Goal: Information Seeking & Learning: Learn about a topic

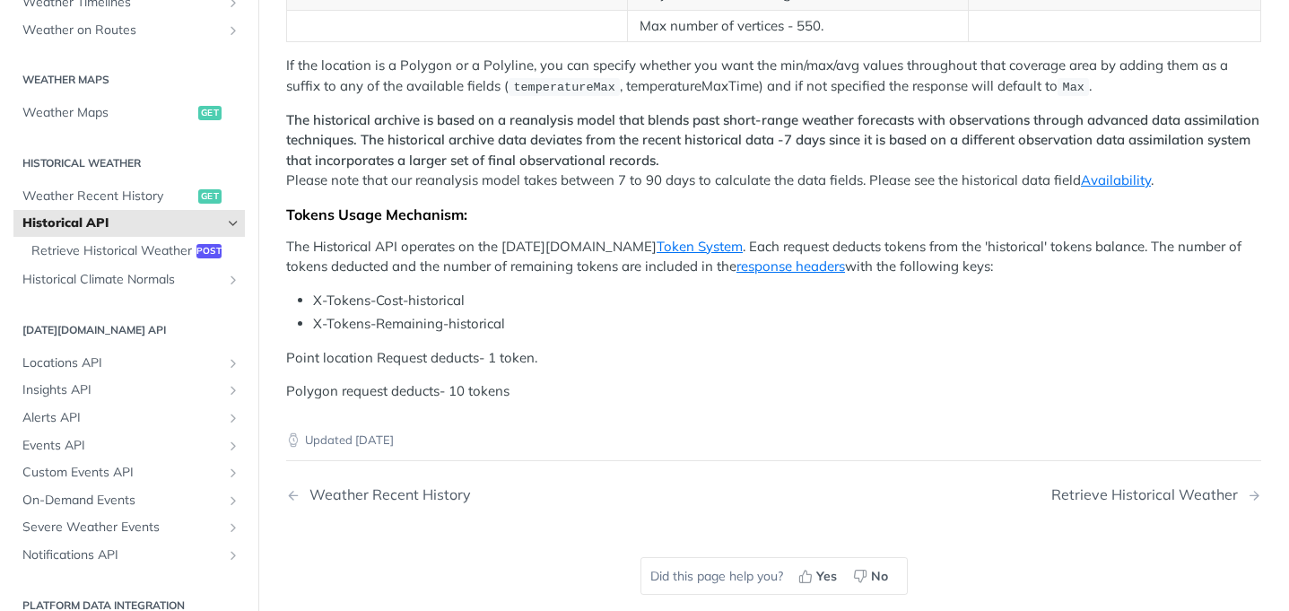
scroll to position [881, 0]
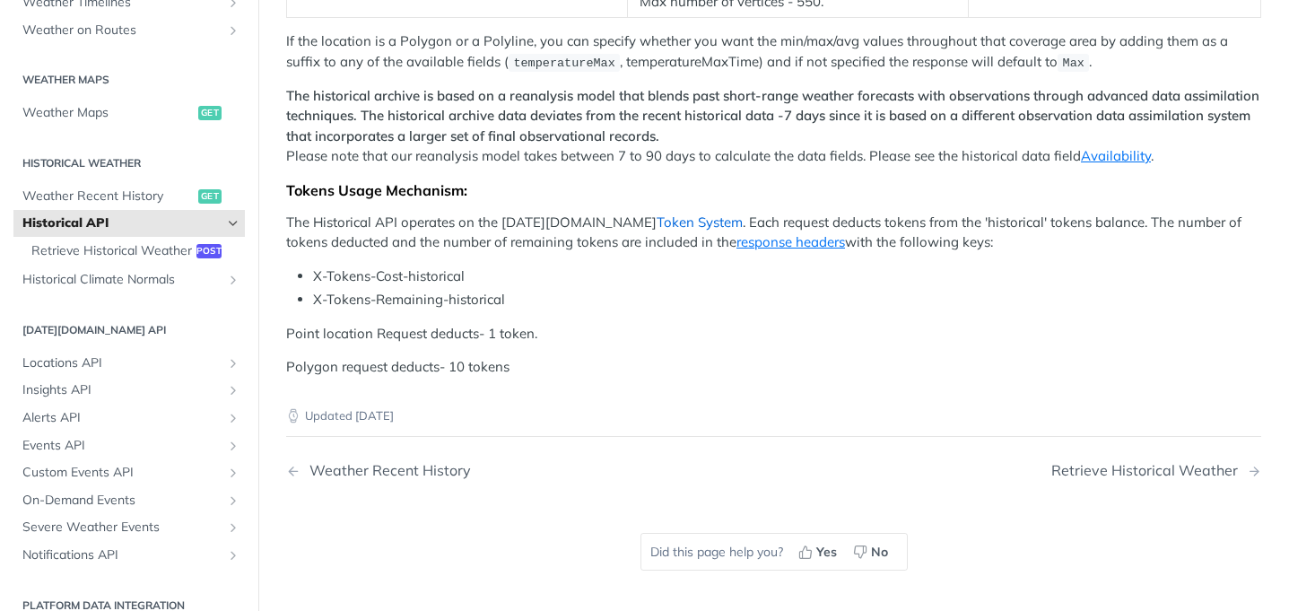
click at [657, 215] on link "Token System" at bounding box center [700, 222] width 86 height 17
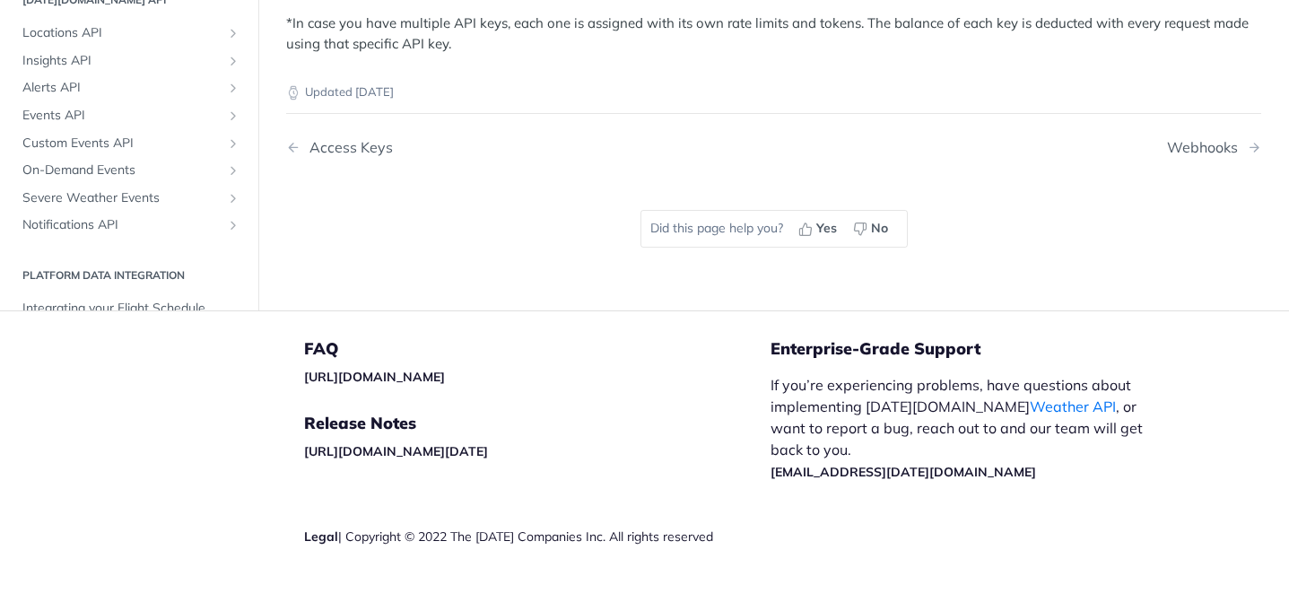
scroll to position [585, 0]
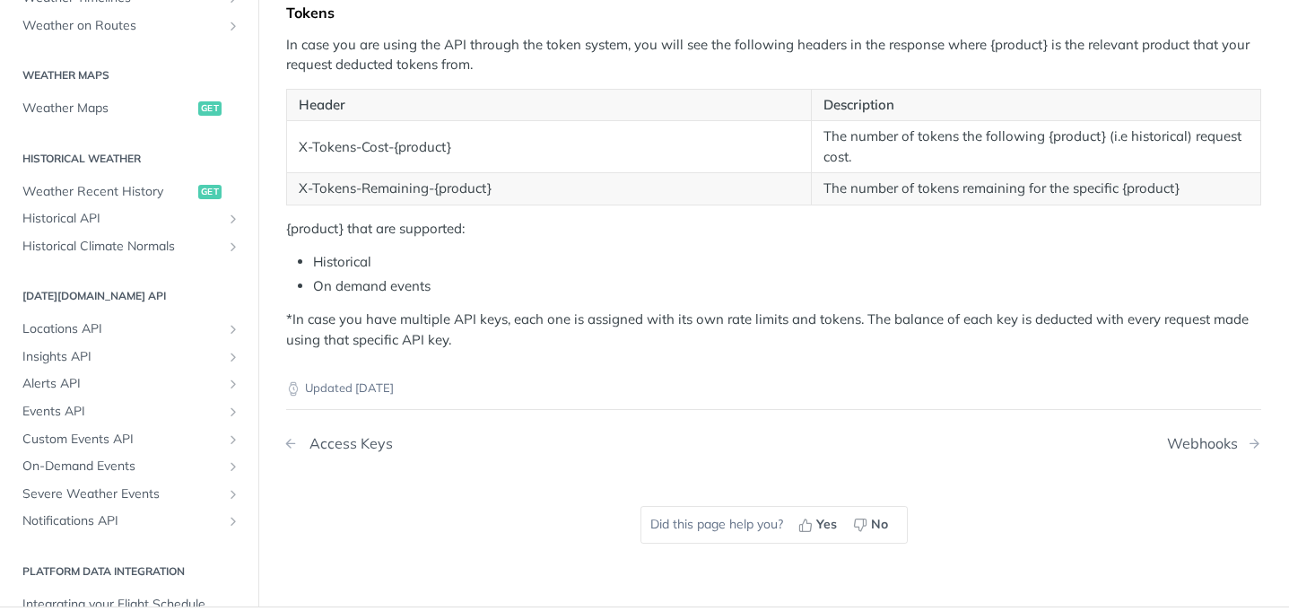
click at [354, 446] on div "Access Keys" at bounding box center [347, 443] width 92 height 17
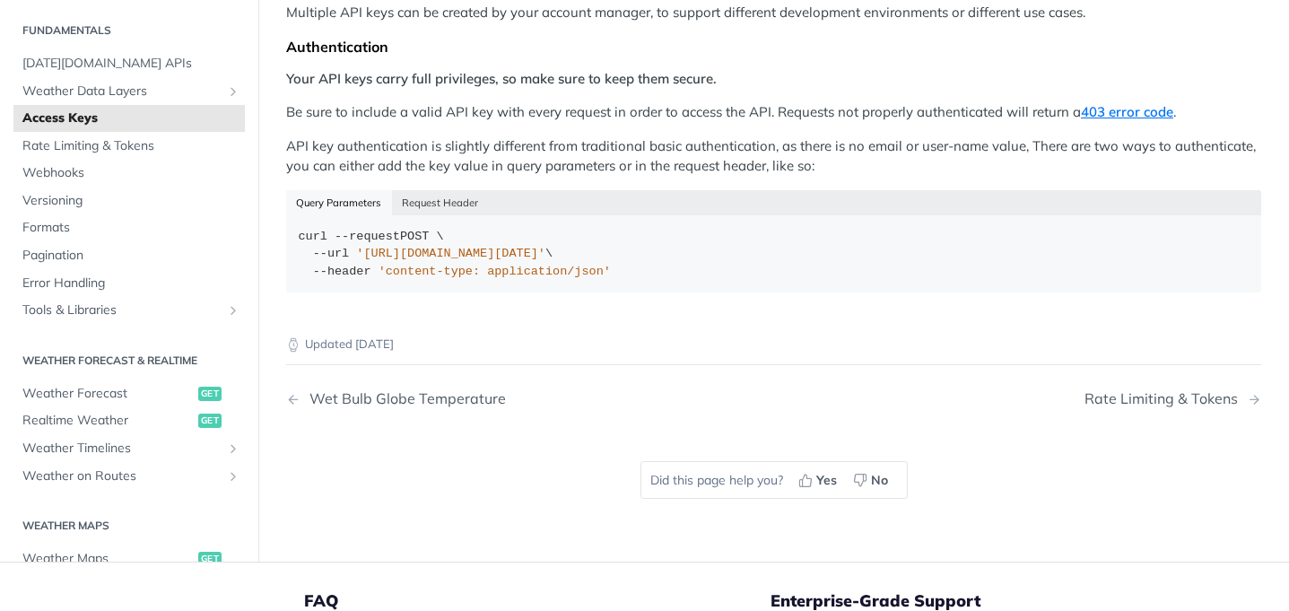
scroll to position [338, 0]
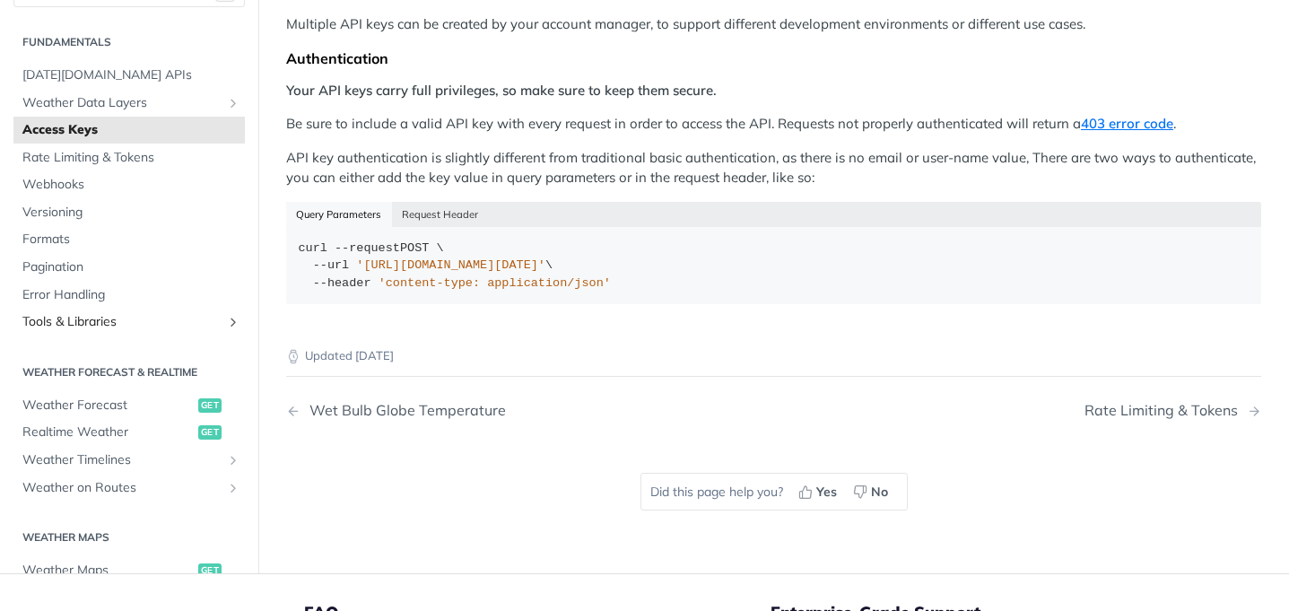
click at [190, 324] on span "Tools & Libraries" at bounding box center [121, 323] width 199 height 18
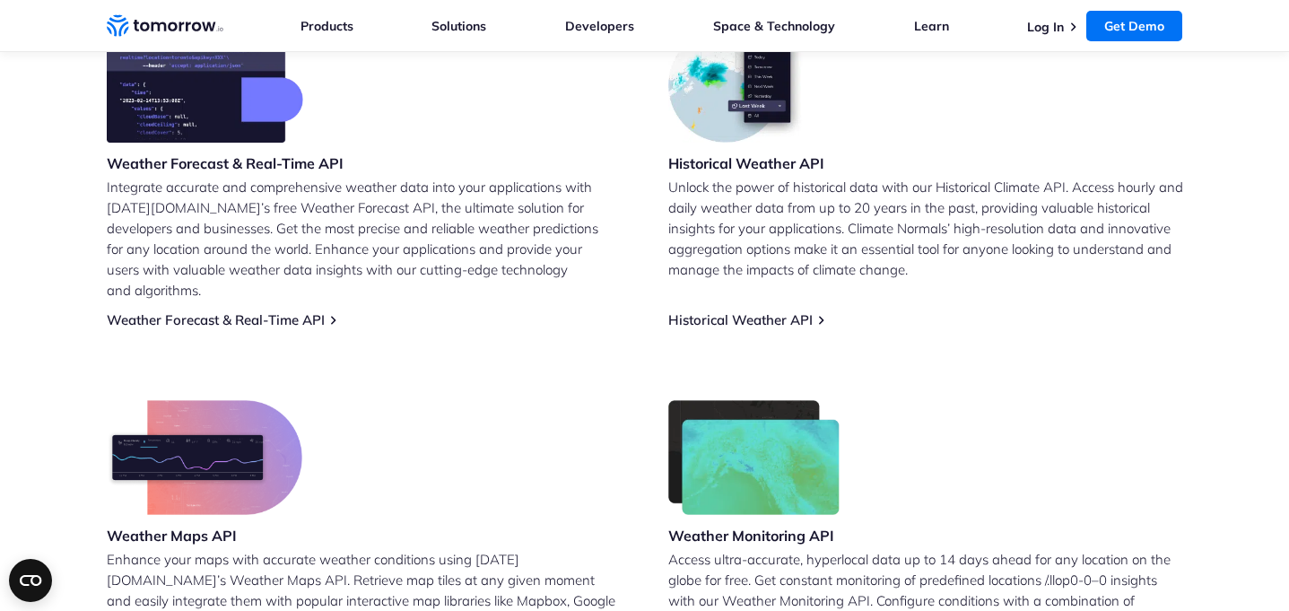
scroll to position [863, 0]
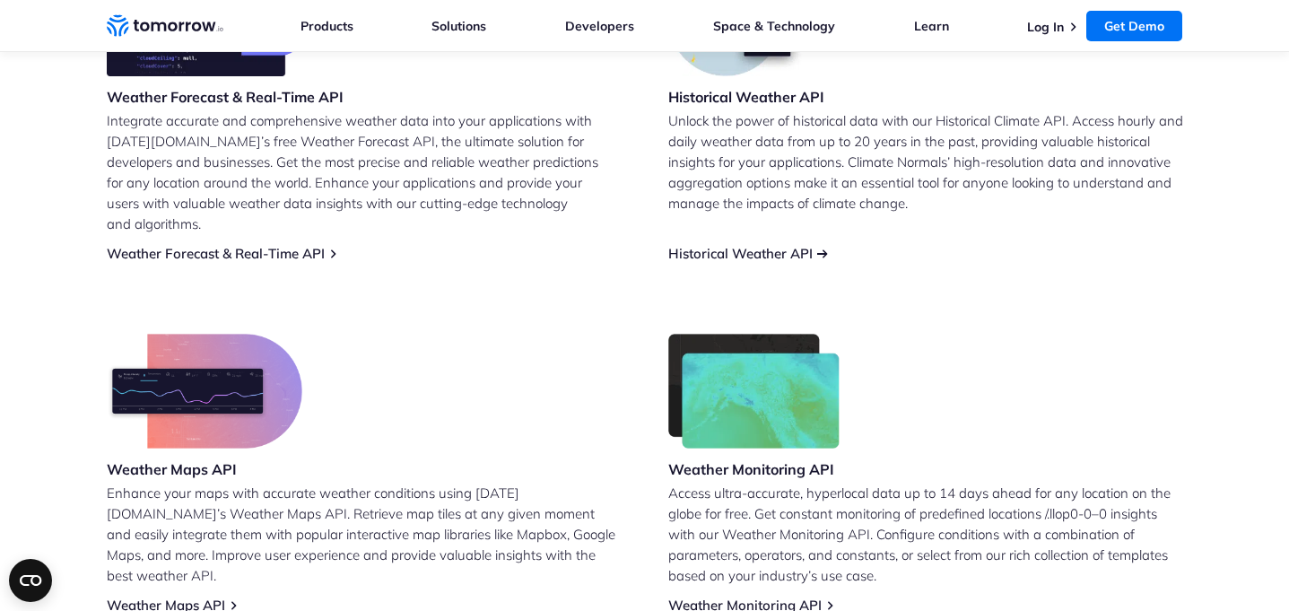
click at [740, 245] on link "Historical Weather API" at bounding box center [740, 253] width 144 height 17
